Goal: Information Seeking & Learning: Learn about a topic

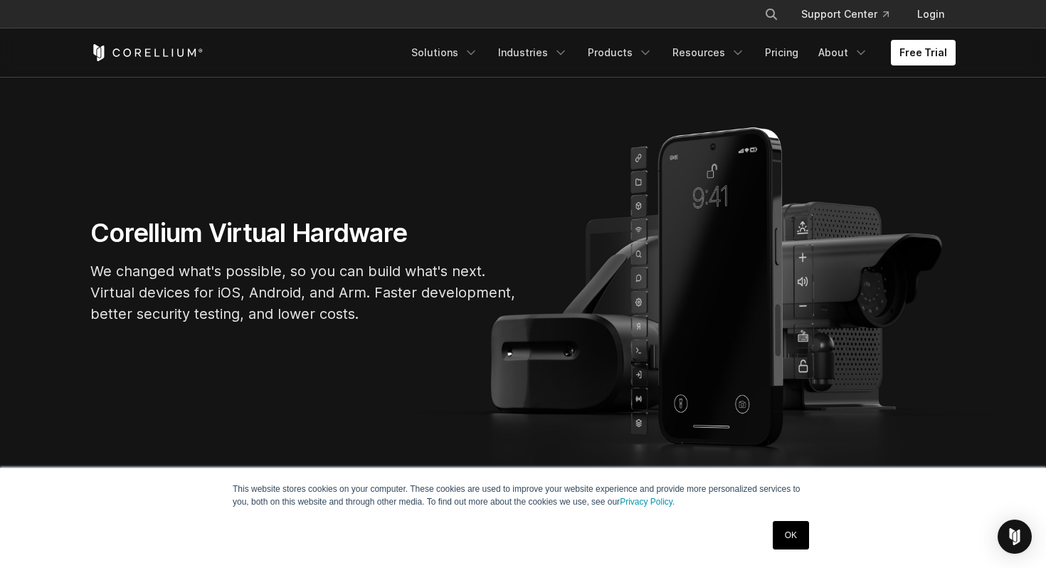
scroll to position [94, 0]
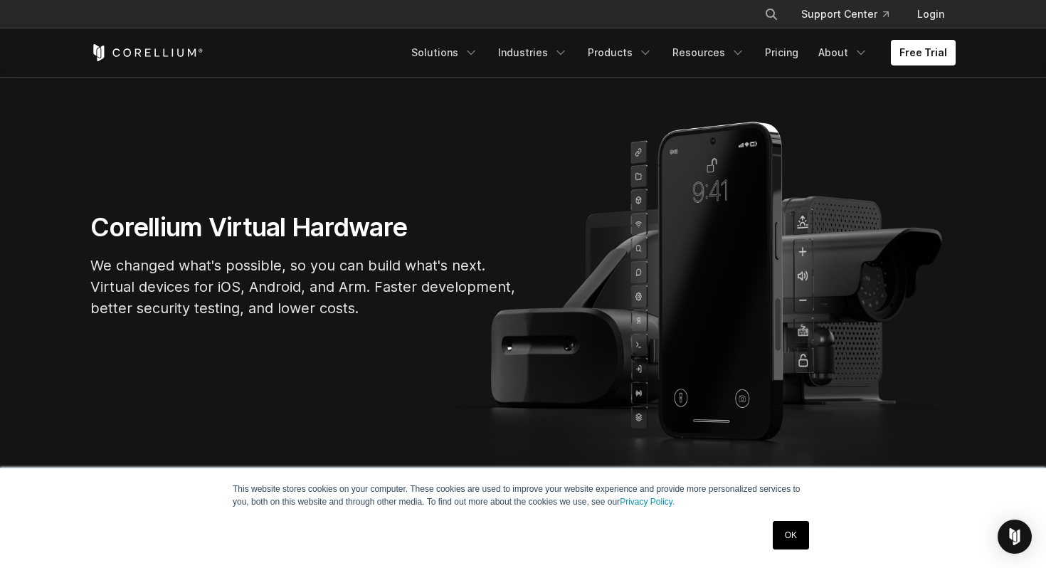
click at [790, 495] on link "OK" at bounding box center [791, 535] width 36 height 28
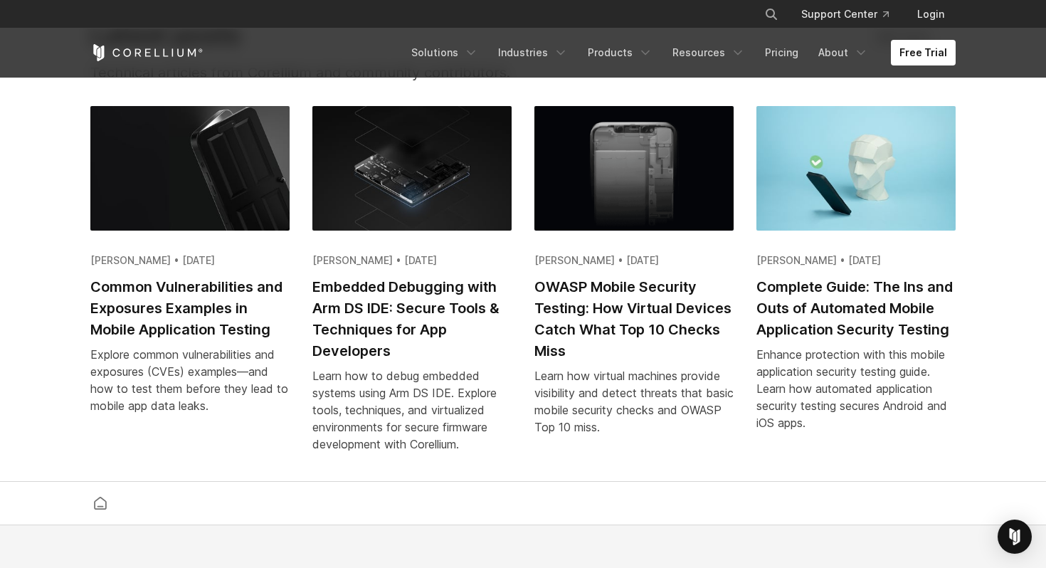
scroll to position [2762, 0]
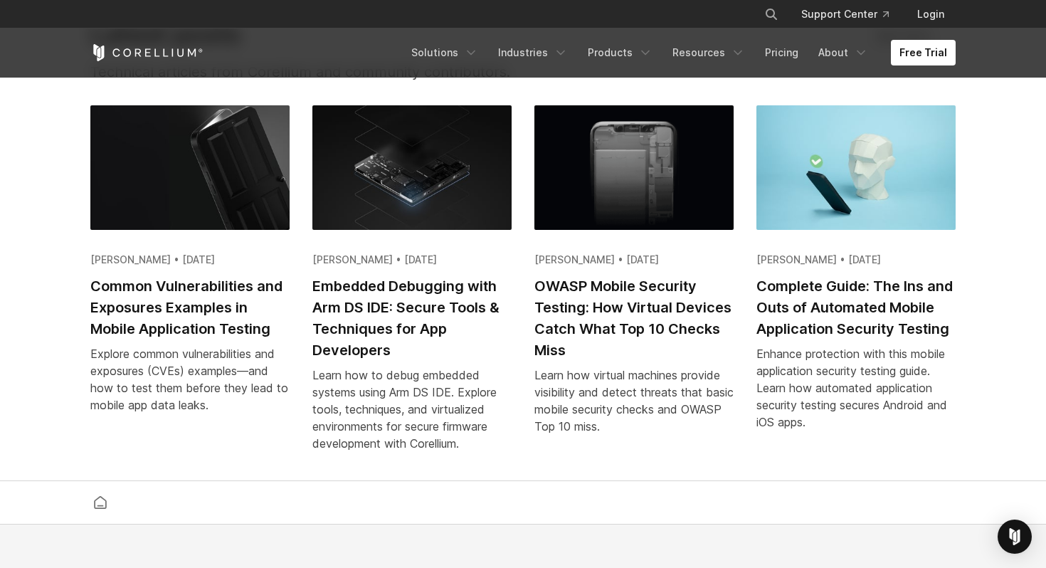
click at [215, 214] on img at bounding box center [189, 167] width 199 height 124
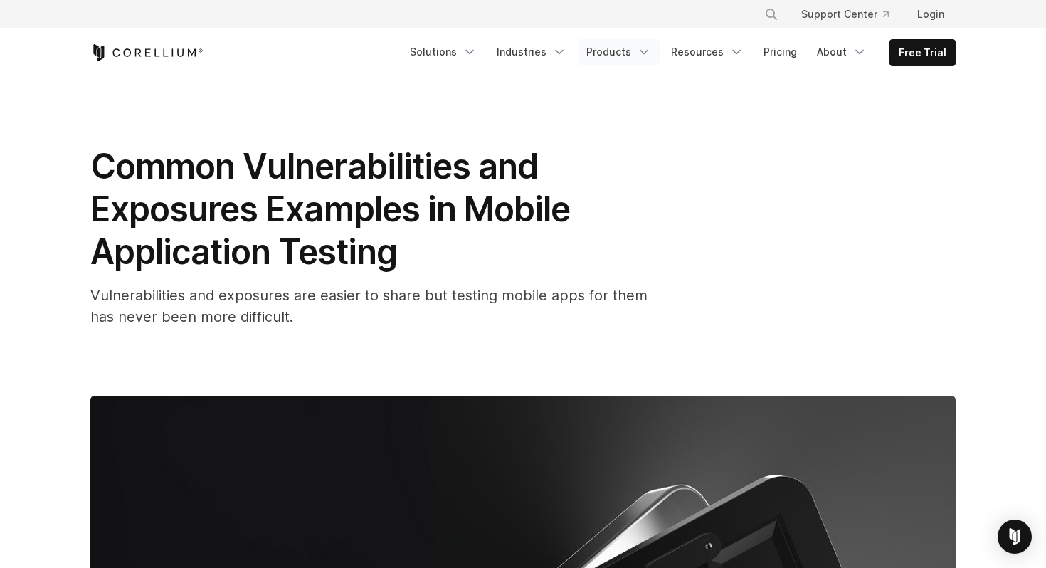
click at [645, 50] on icon "Navigation Menu" at bounding box center [644, 52] width 14 height 14
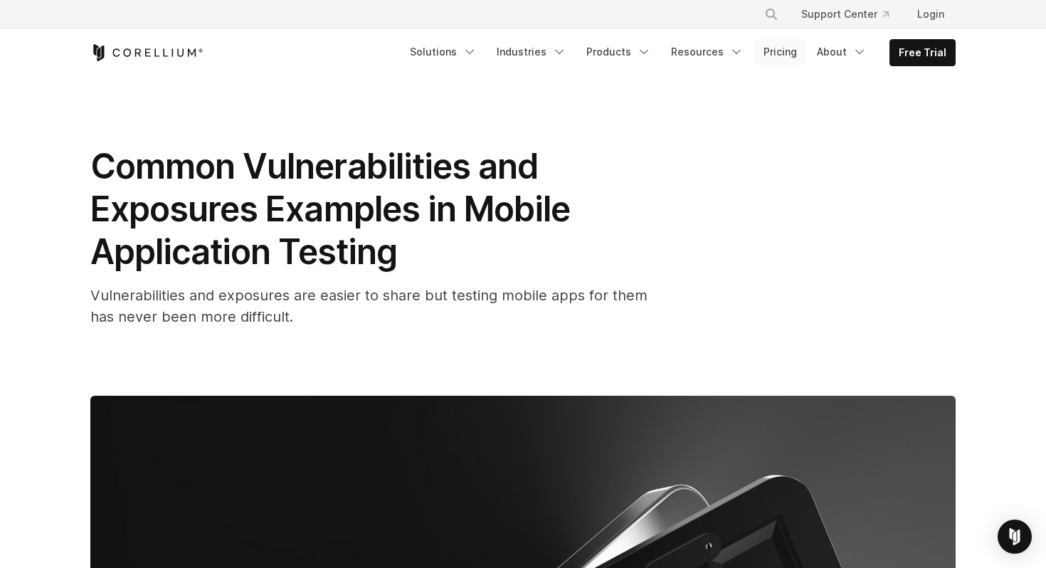
click at [789, 53] on link "Pricing" at bounding box center [780, 52] width 51 height 26
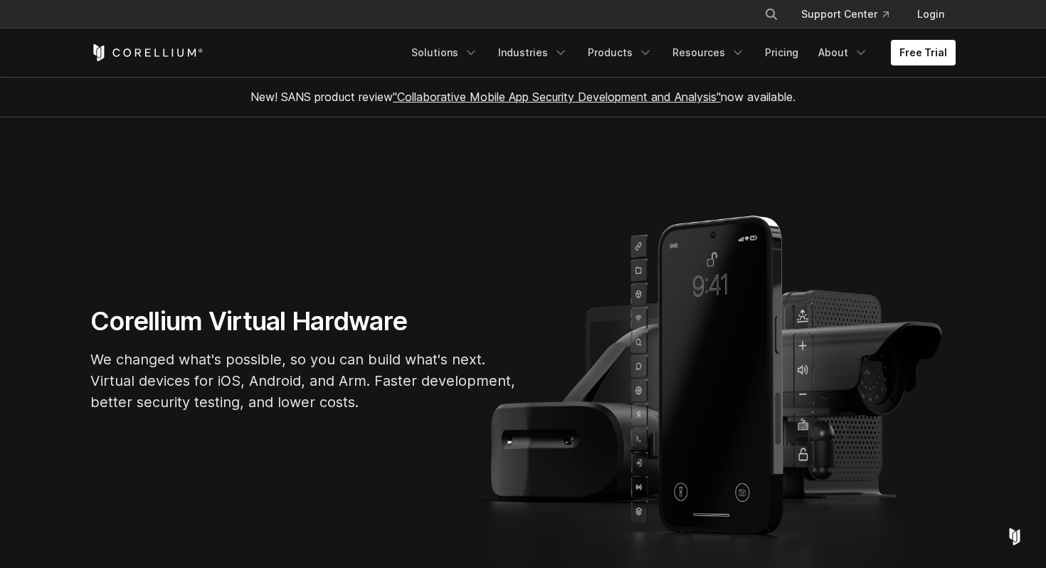
click at [692, 373] on div "Corellium Virtual Hardware We changed what's possible, so you can build what's …" at bounding box center [523, 364] width 894 height 119
click at [568, 51] on icon "Navigation Menu" at bounding box center [561, 53] width 14 height 14
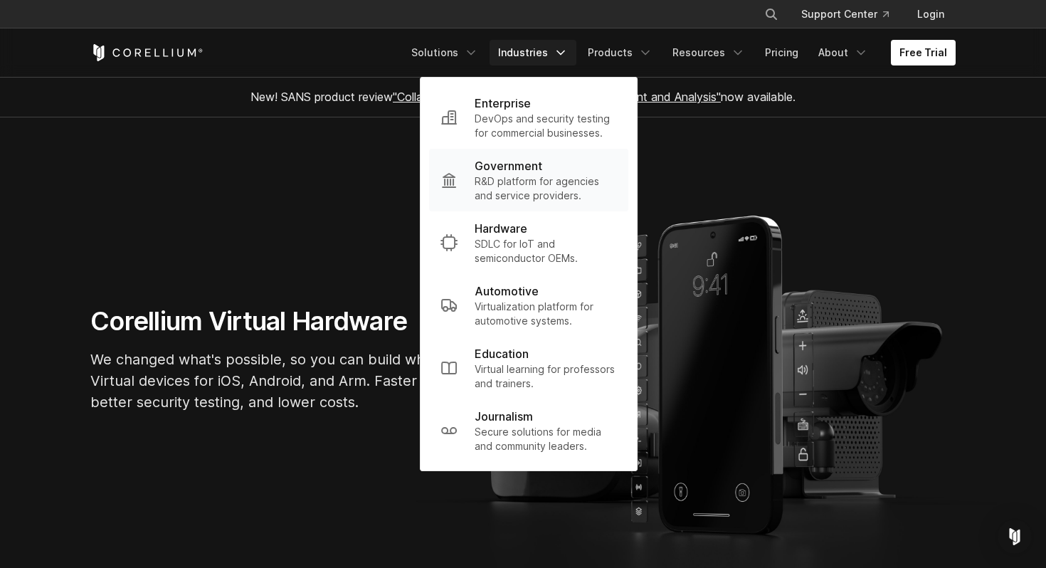
click at [528, 184] on p "R&D platform for agencies and service providers." at bounding box center [546, 188] width 142 height 28
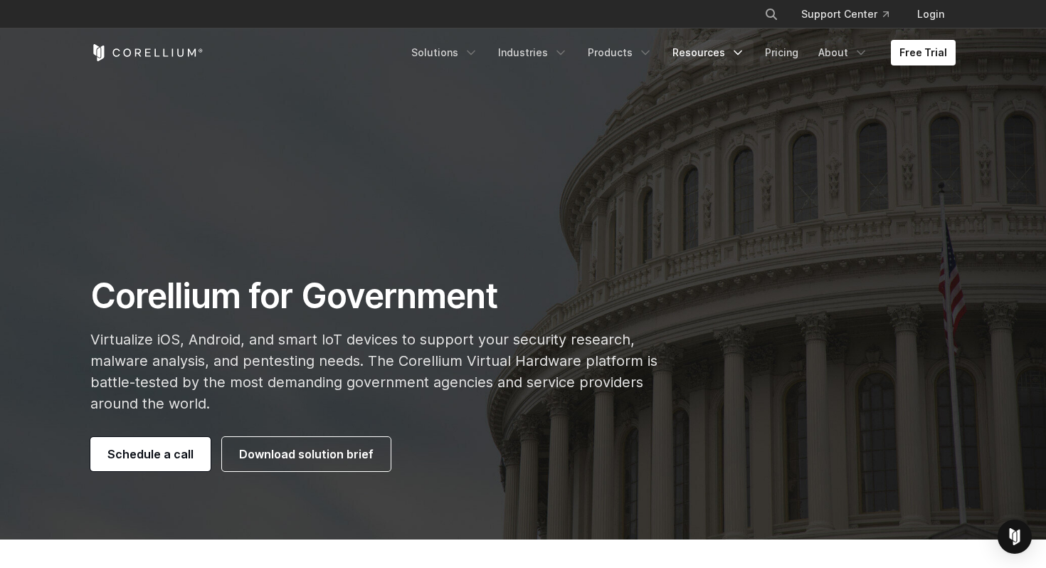
click at [696, 58] on link "Resources" at bounding box center [709, 53] width 90 height 26
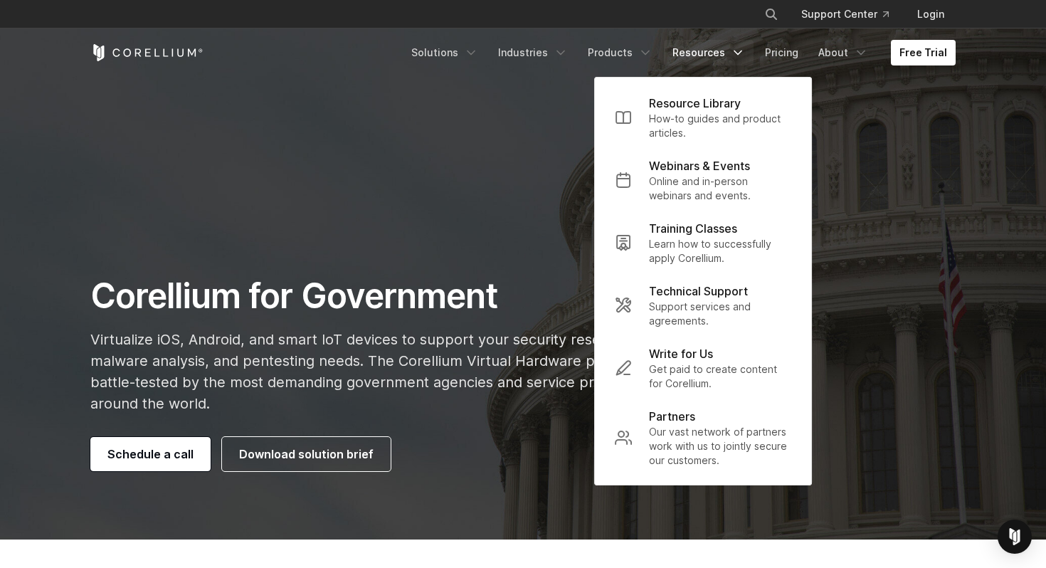
click at [476, 243] on section "Corellium for Government Virtualize iOS, Android, and smart IoT devices to supp…" at bounding box center [523, 270] width 1046 height 540
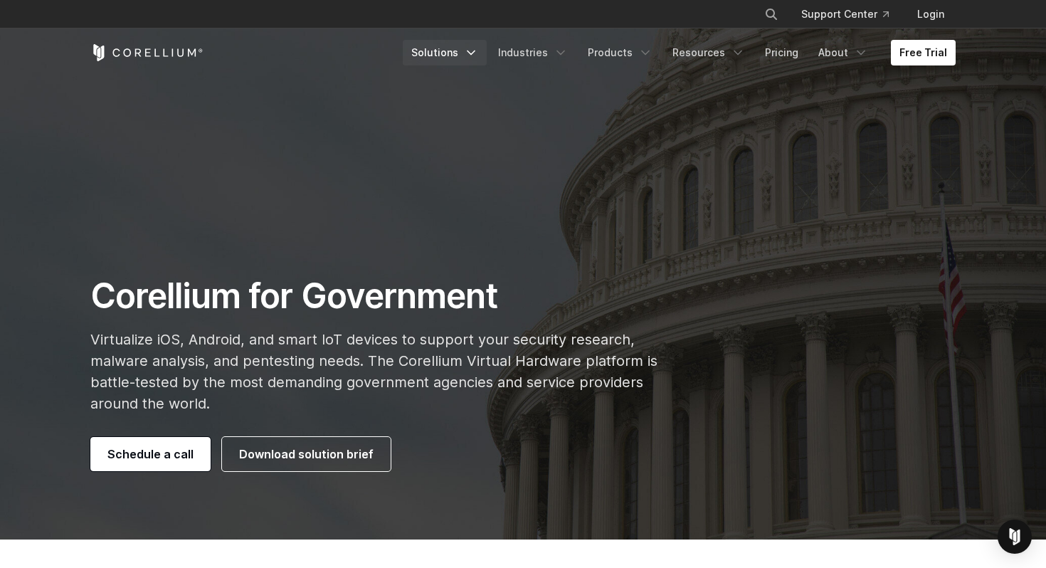
click at [451, 50] on link "Solutions" at bounding box center [445, 53] width 84 height 26
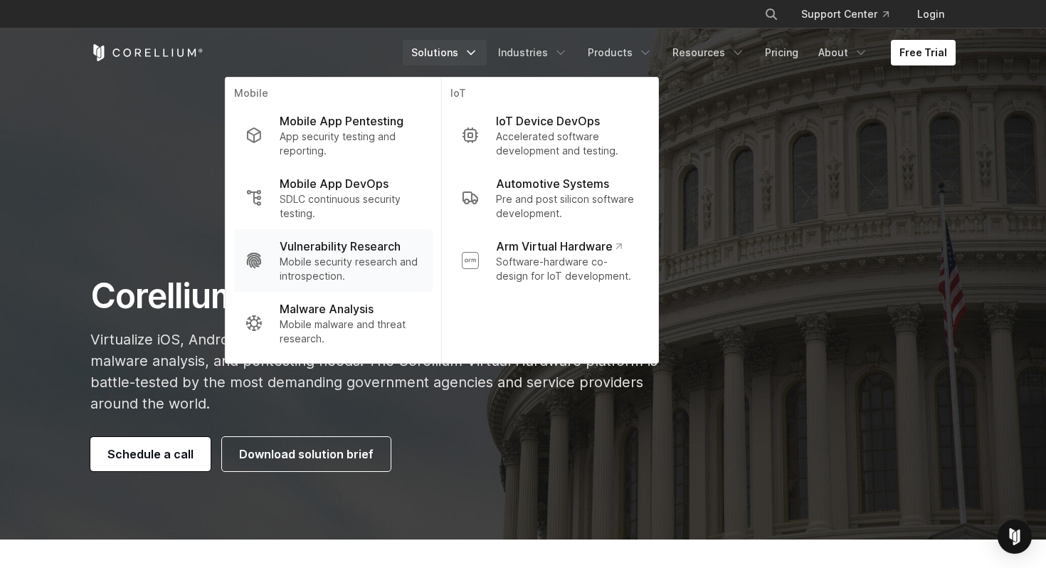
click at [325, 266] on p "Mobile security research and introspection." at bounding box center [351, 269] width 142 height 28
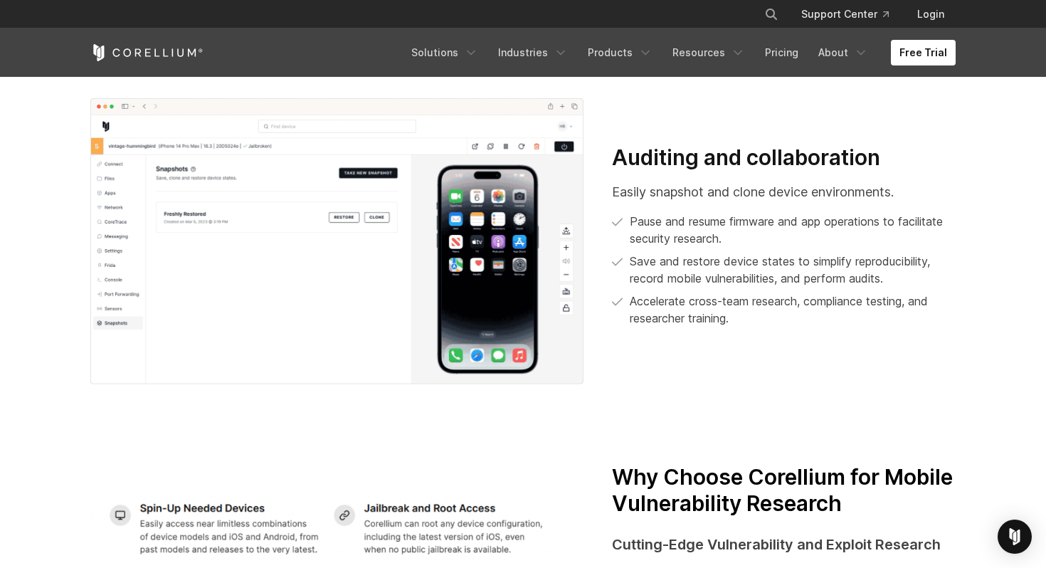
scroll to position [1849, 0]
